Goal: Task Accomplishment & Management: Manage account settings

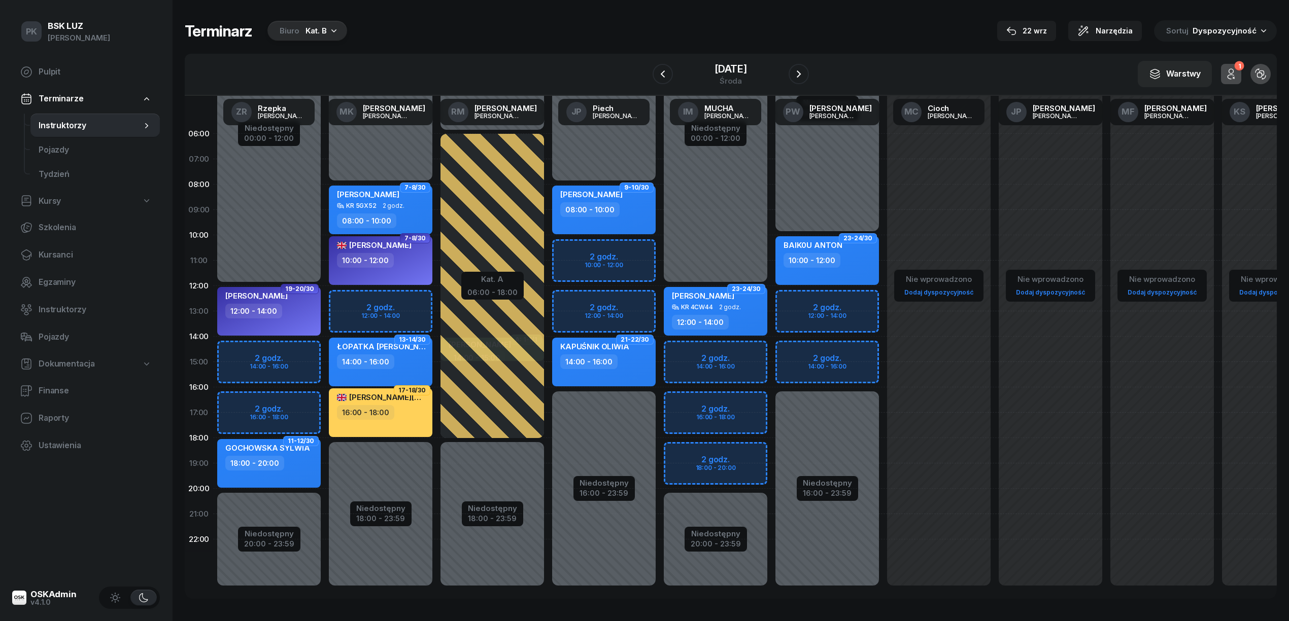
click at [291, 27] on div "Biuro" at bounding box center [290, 31] width 20 height 12
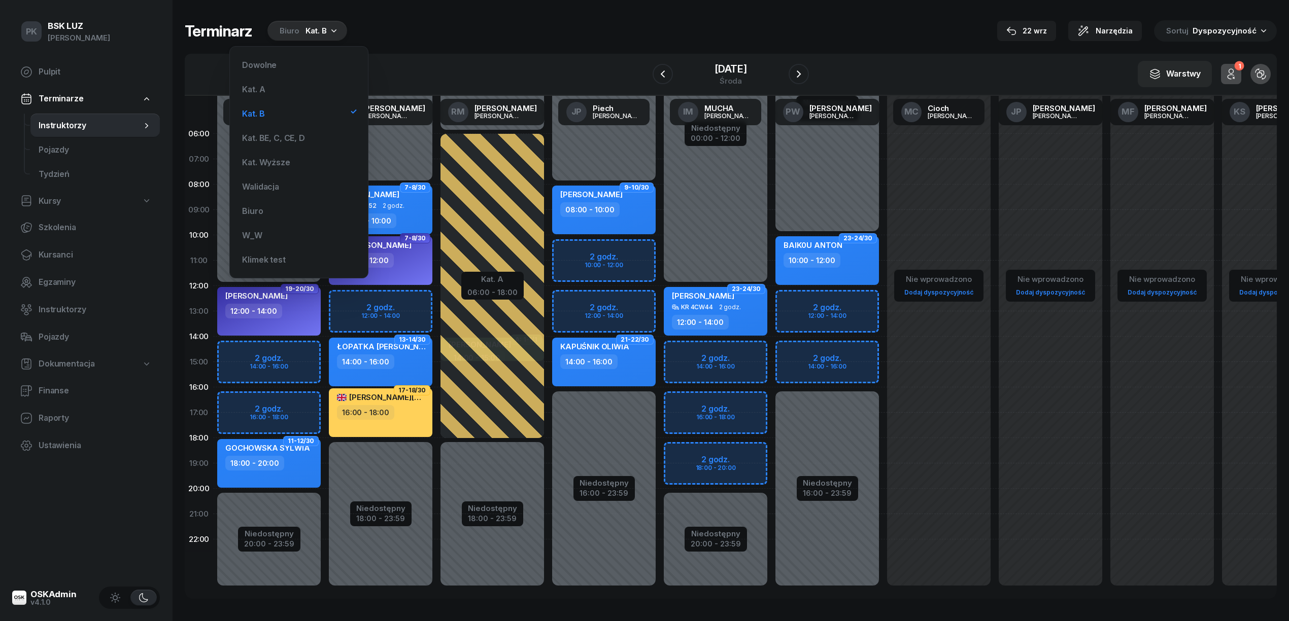
click at [311, 126] on div "Dowolne Kat. A Kat. B Kat. BE, C, CE, D Kat. Wyższe Walidacja Biuro W_W Klimek …" at bounding box center [299, 162] width 122 height 215
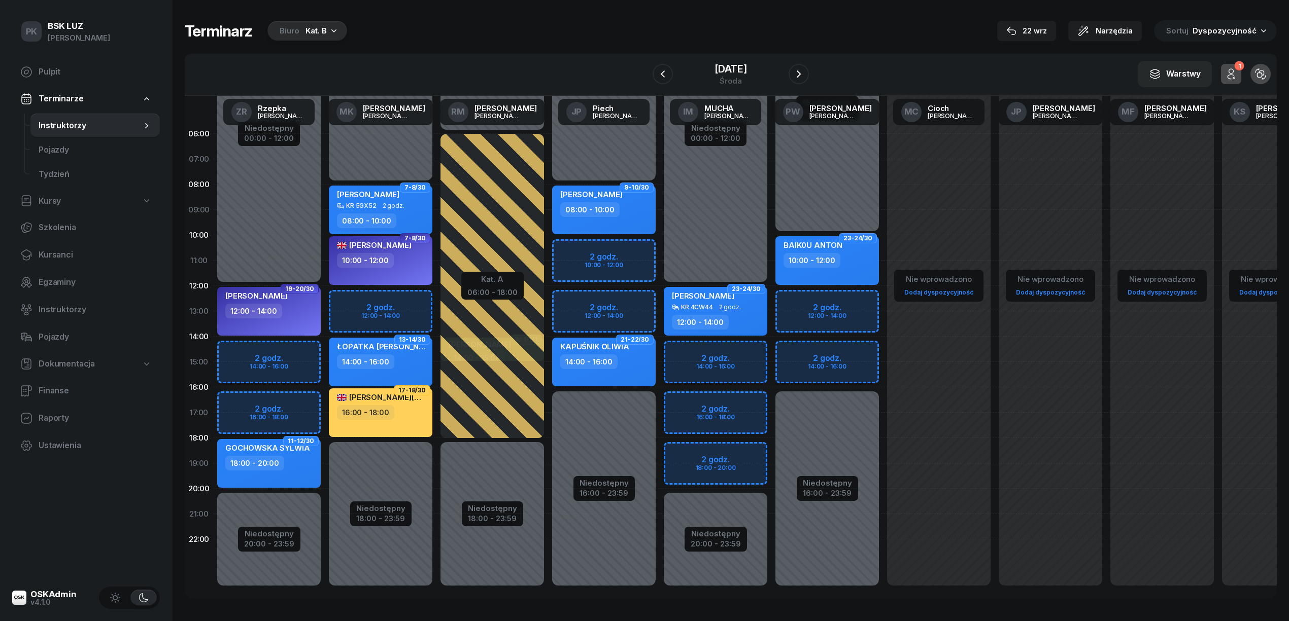
click at [294, 28] on div "Biuro" at bounding box center [290, 31] width 20 height 12
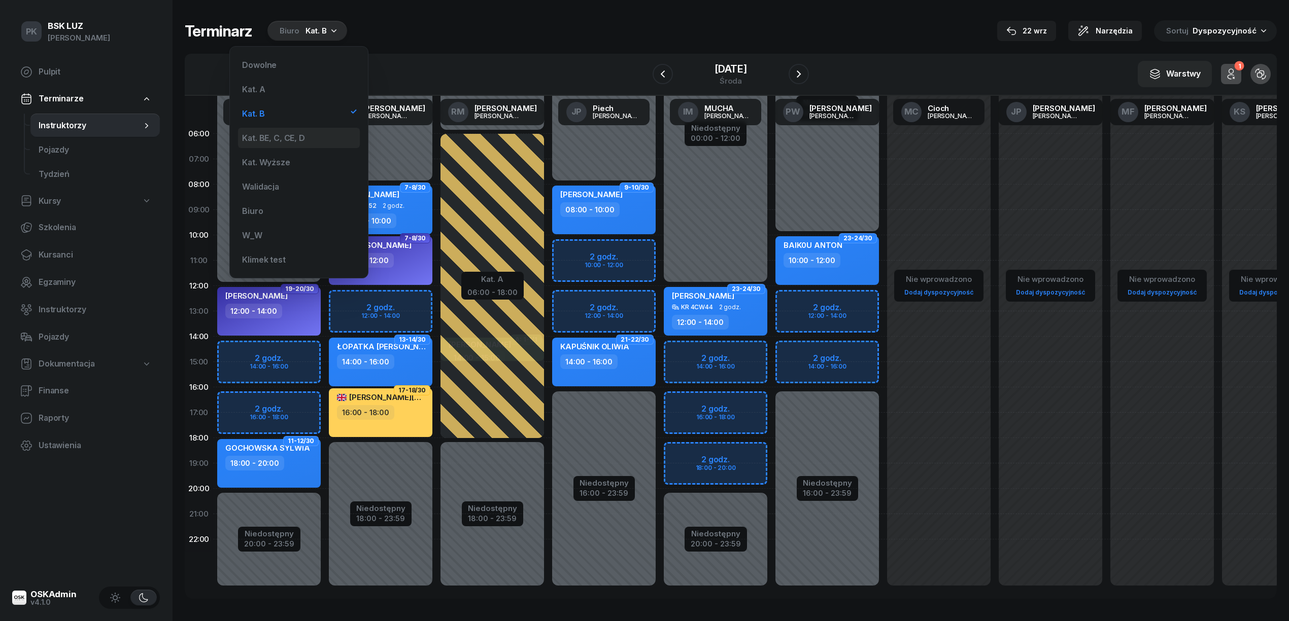
click at [301, 137] on div "Kat. BE, C, CE, D" at bounding box center [273, 138] width 62 height 8
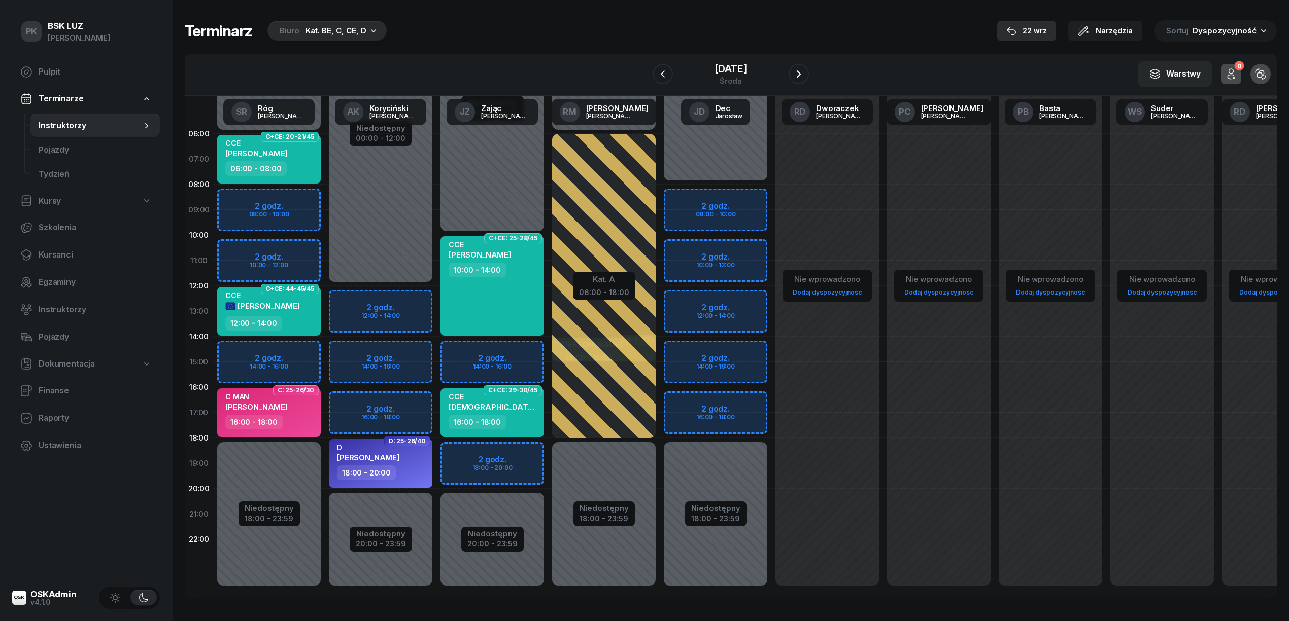
click at [1047, 29] on div "22 wrz" at bounding box center [1026, 31] width 41 height 12
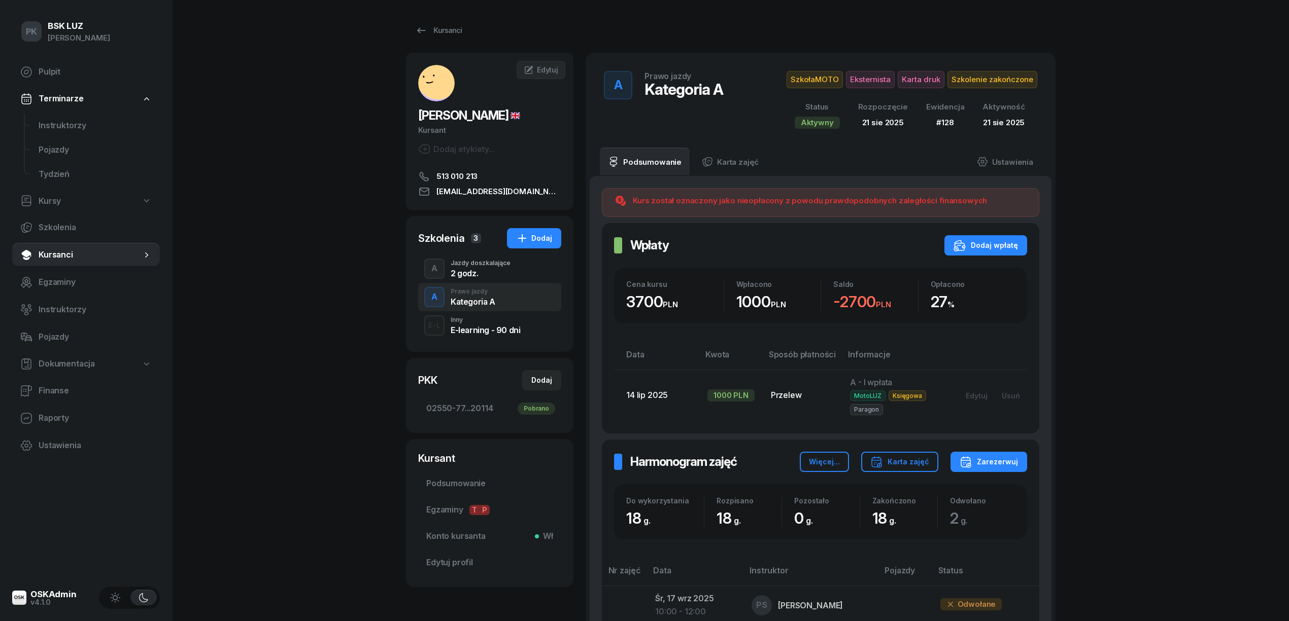
click at [76, 195] on link "Kursy" at bounding box center [86, 201] width 148 height 23
select select
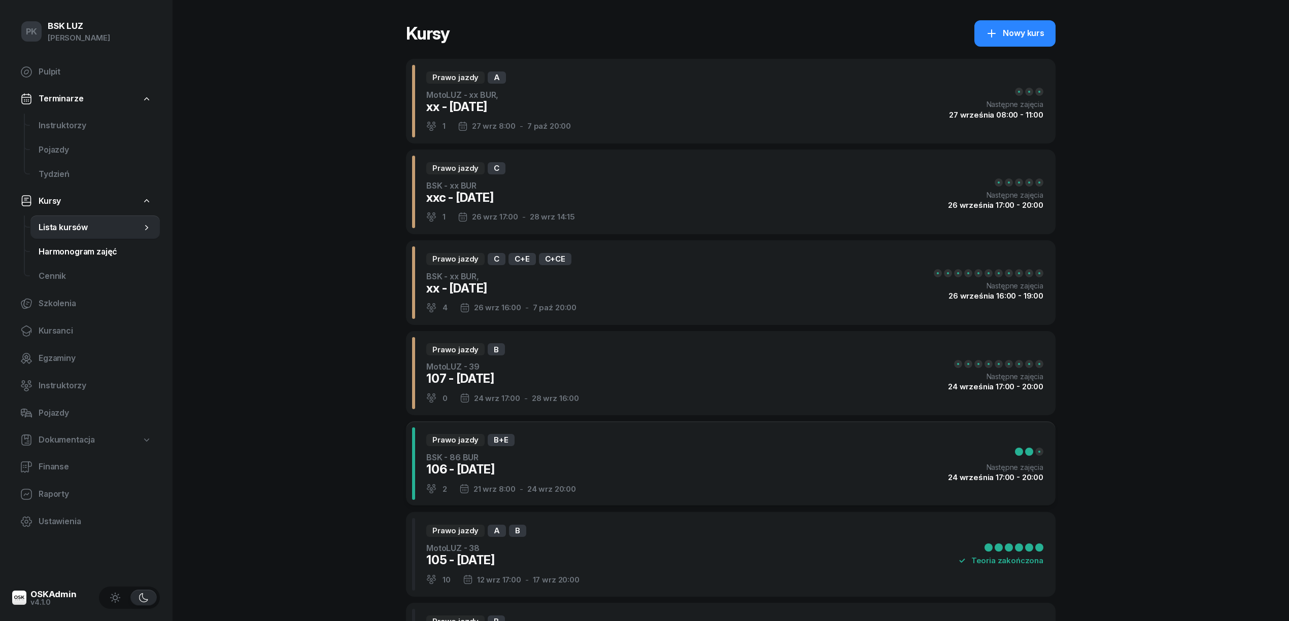
click at [84, 254] on span "Harmonogram zajęć" at bounding box center [95, 252] width 113 height 13
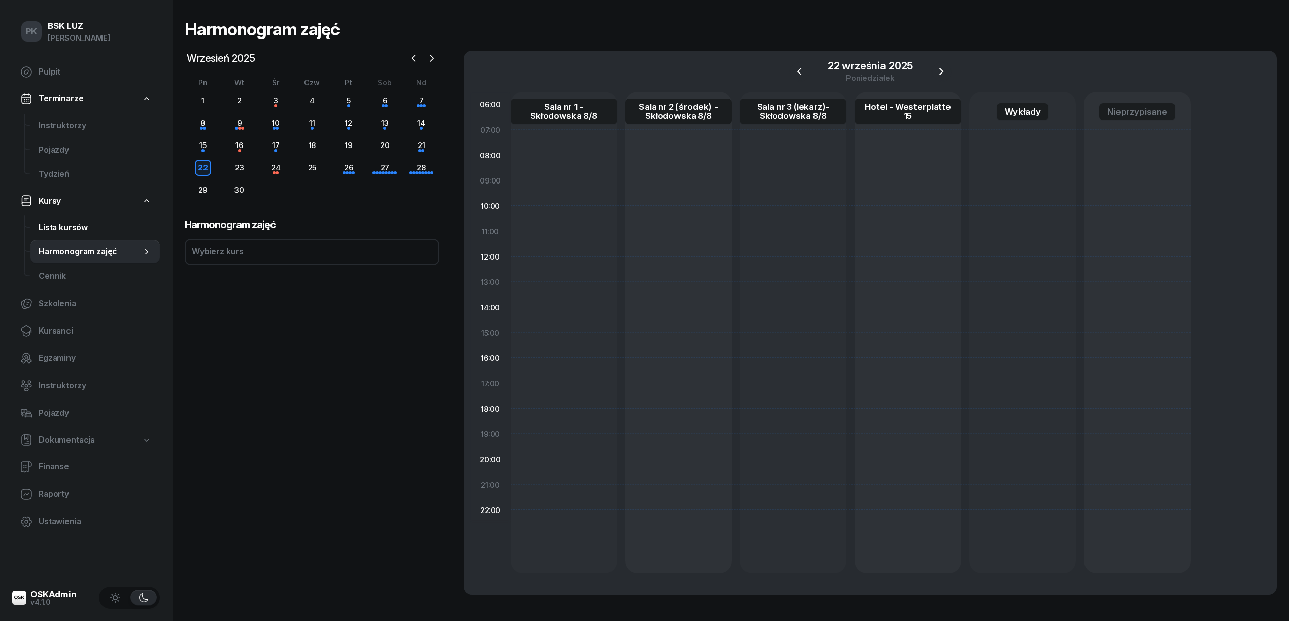
click at [84, 228] on span "Lista kursów" at bounding box center [95, 227] width 113 height 13
select select
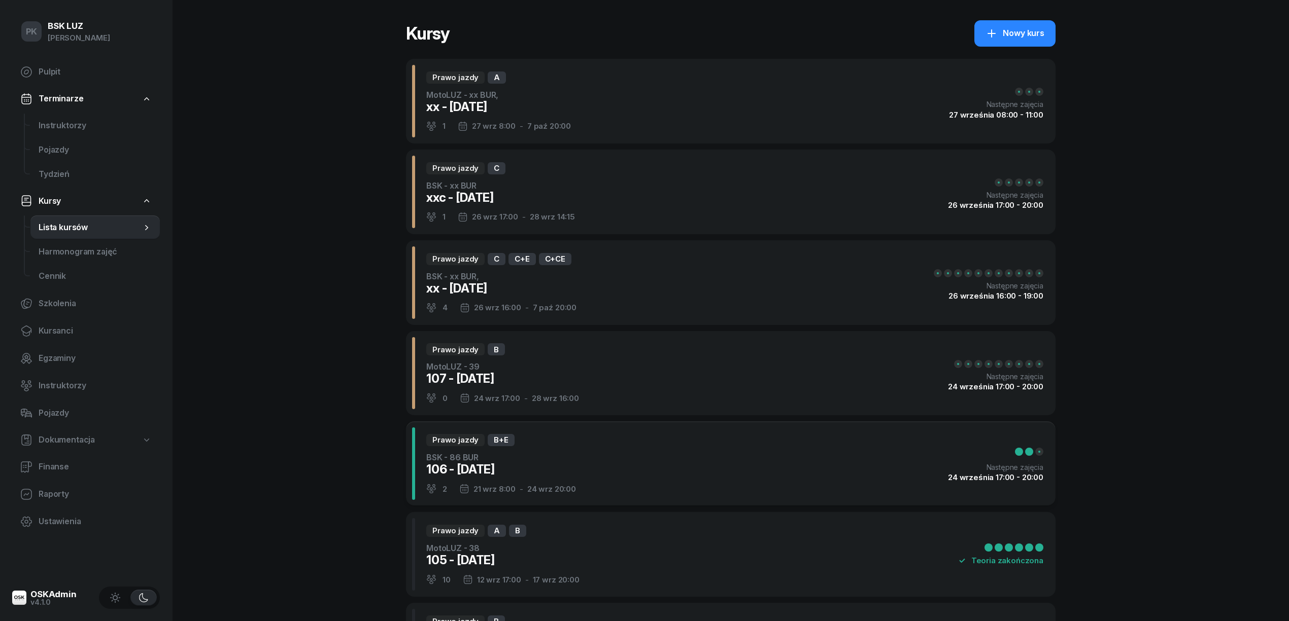
scroll to position [135, 0]
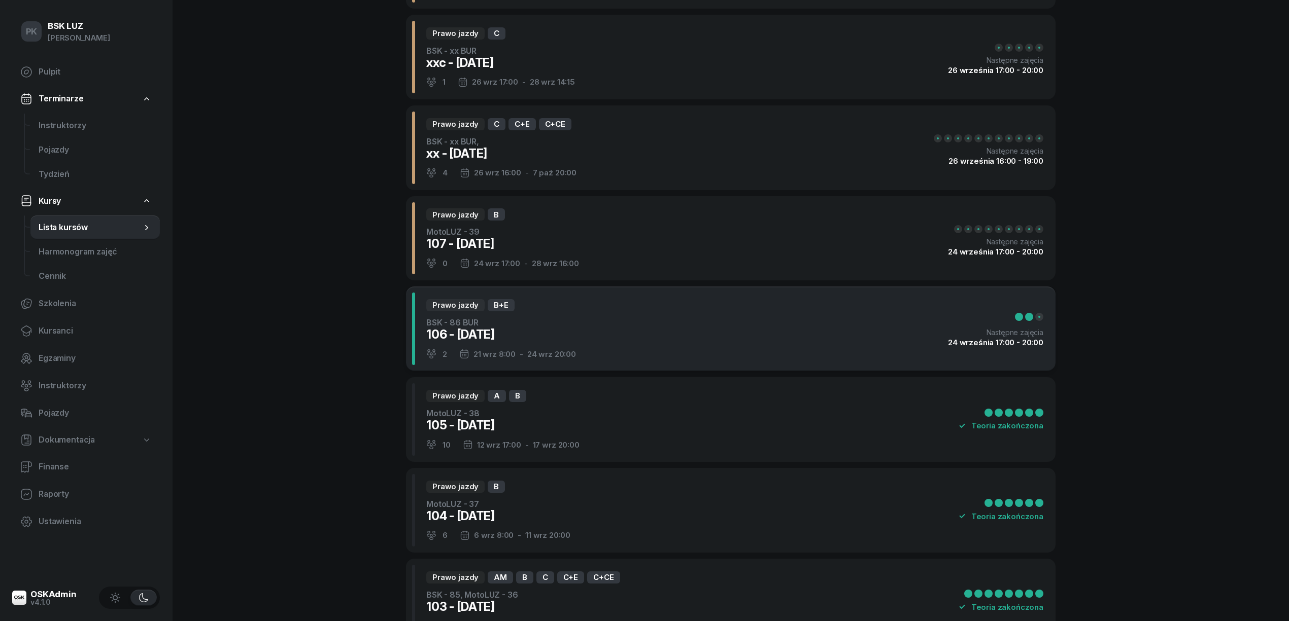
click at [639, 352] on div "Prawo jazdy B+E BSK - 86 BUR 106 - [DATE] 2 21 wrz 8:00 - 24 wrz 20:00 Następne…" at bounding box center [730, 329] width 649 height 85
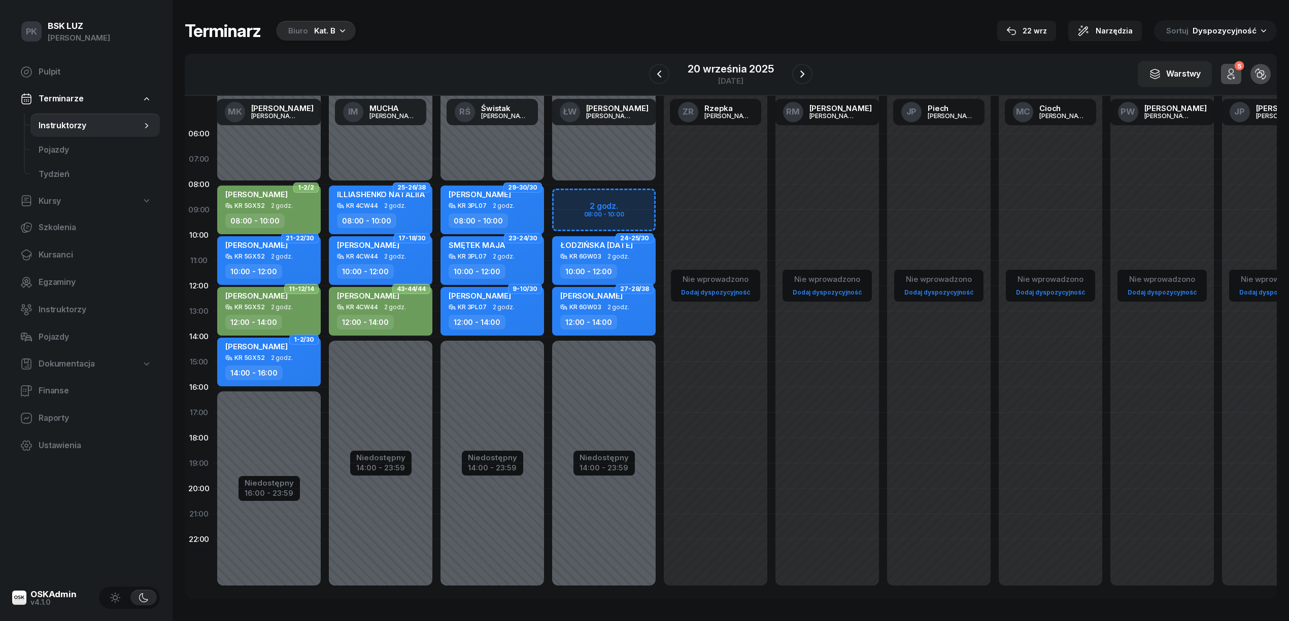
click at [717, 54] on div "ŁW Woźniak Łukasz AK Koryciński Artur BP Pająk Bogusław DA Arendarczyk Damian D…" at bounding box center [731, 75] width 1092 height 42
click at [758, 78] on div "sobota" at bounding box center [730, 81] width 86 height 8
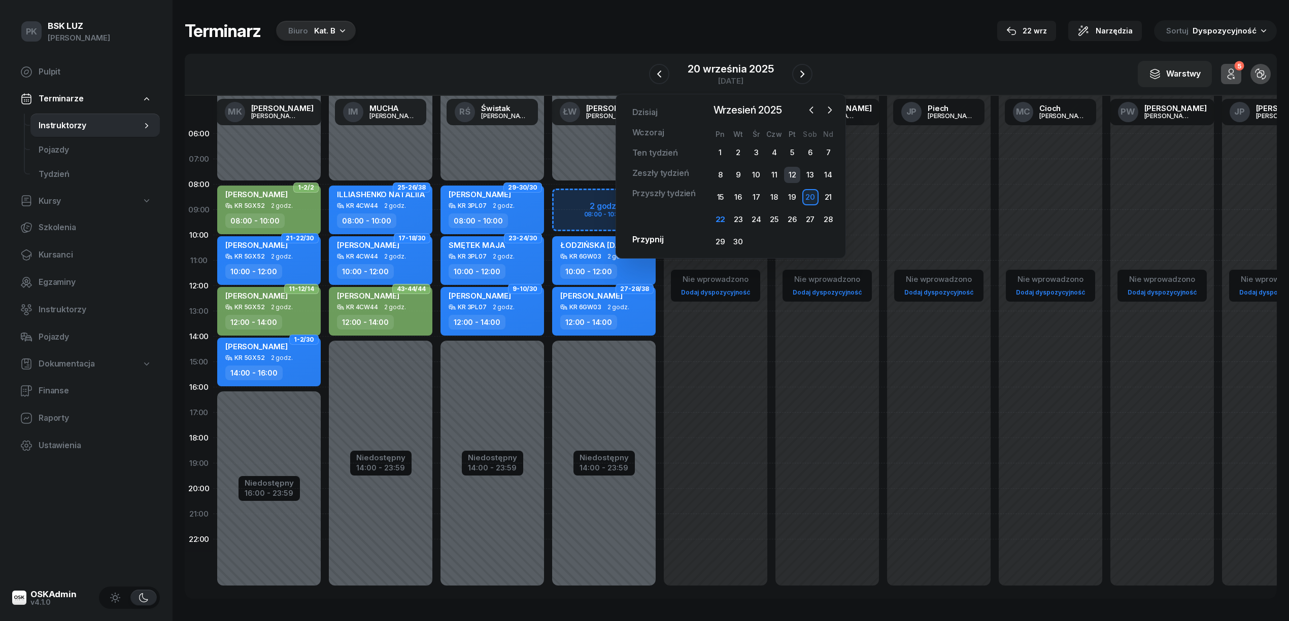
click at [788, 167] on div "12" at bounding box center [792, 175] width 16 height 16
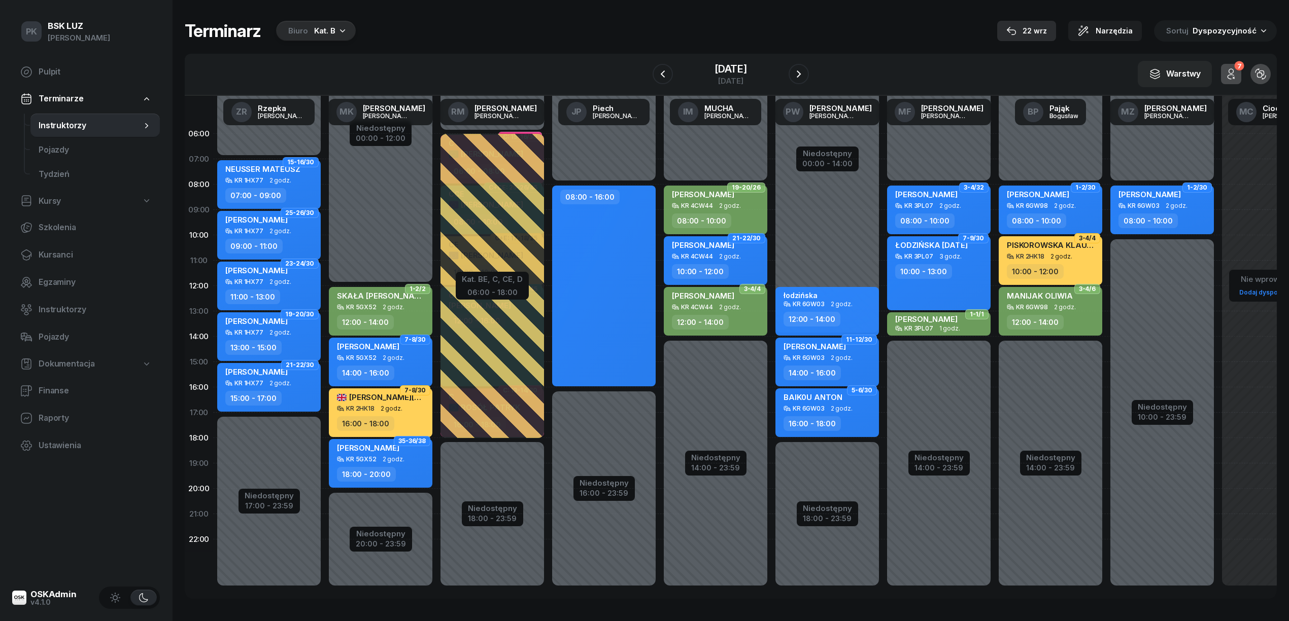
click at [1039, 33] on div "22 wrz" at bounding box center [1026, 31] width 41 height 12
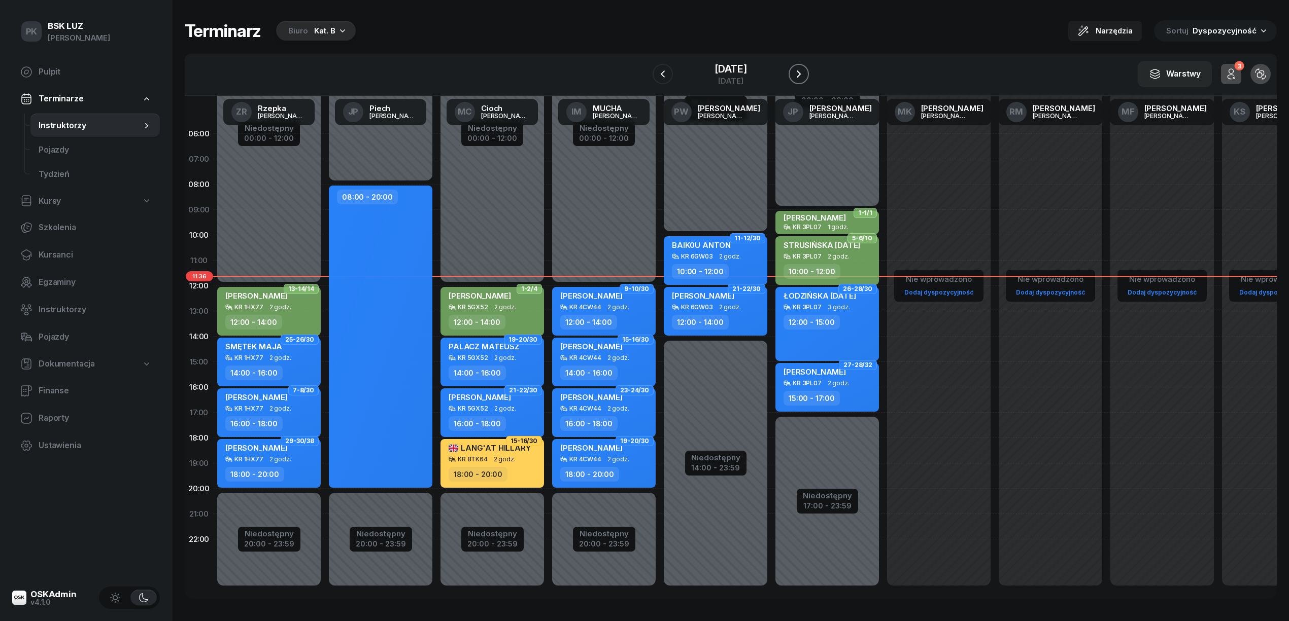
click at [796, 75] on icon "button" at bounding box center [798, 74] width 12 height 12
